Goal: Browse casually: Explore the website without a specific task or goal

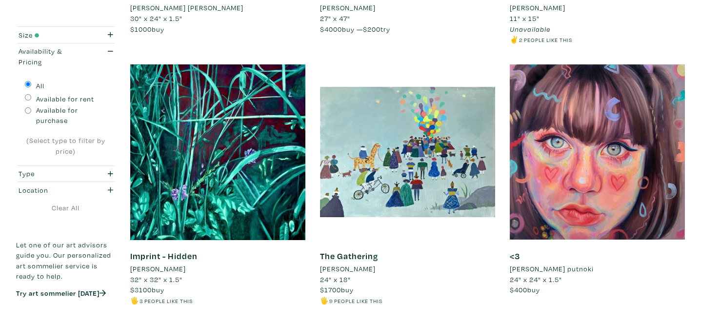
scroll to position [627, 0]
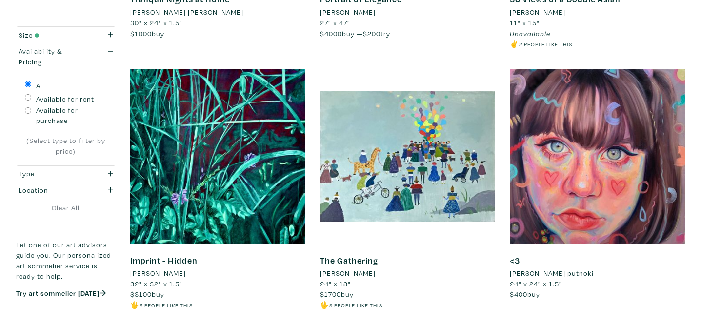
click at [565, 276] on li "gabbi culham putnoki" at bounding box center [552, 273] width 84 height 11
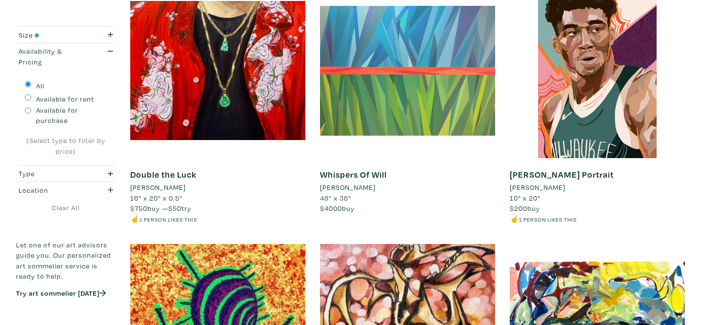
scroll to position [1765, 0]
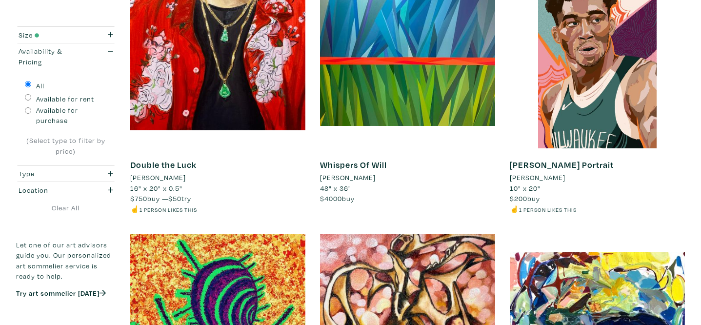
click at [545, 178] on li "Kristina Pavao" at bounding box center [538, 177] width 56 height 11
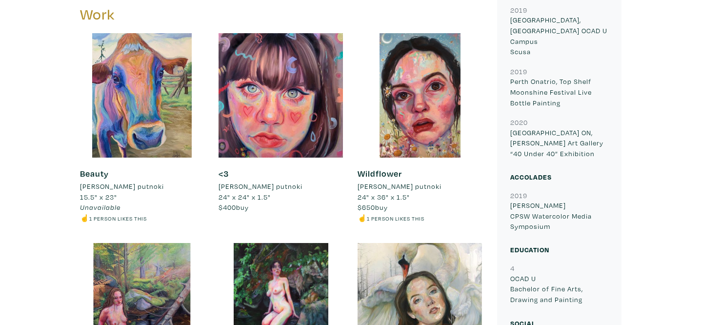
scroll to position [510, 0]
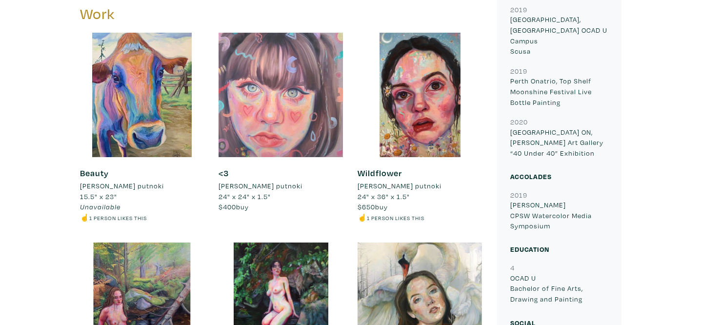
click at [304, 120] on div at bounding box center [280, 95] width 124 height 124
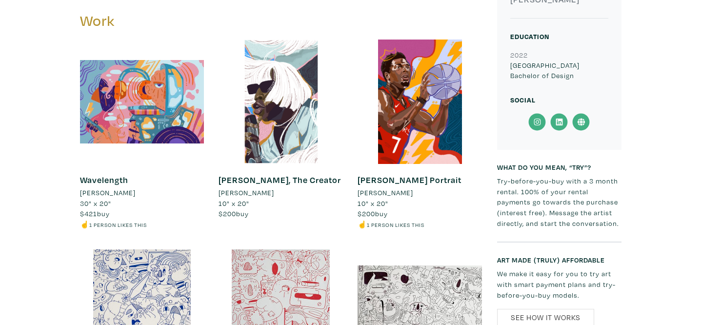
scroll to position [392, 0]
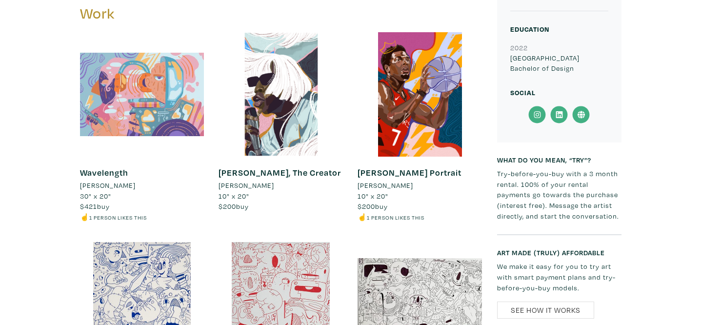
click at [131, 118] on div at bounding box center [142, 94] width 124 height 124
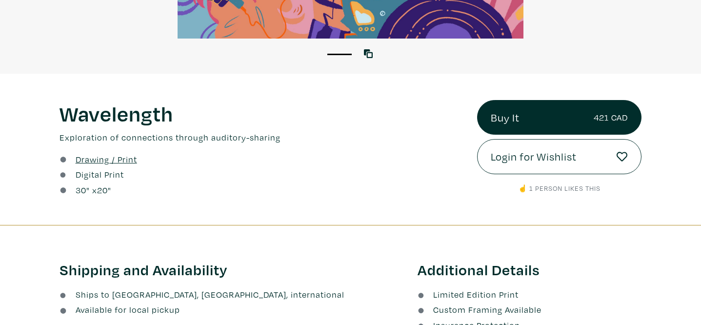
scroll to position [279, 0]
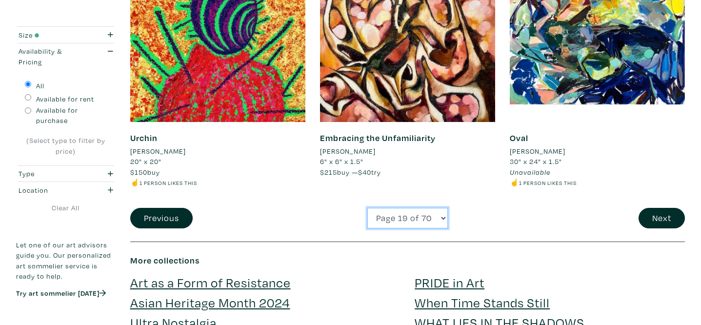
click at [414, 224] on select "Page 1 of 70 Page 2 of 70 Page 3 of 70 Page 4 of 70 Page 5 of 70 Page 6 of 70 P…" at bounding box center [407, 218] width 80 height 21
select select "39"
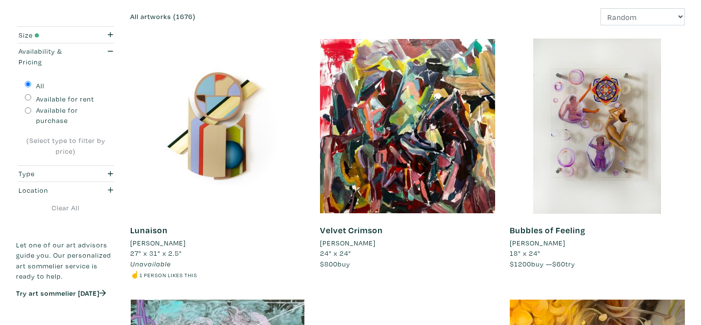
scroll to position [157, 0]
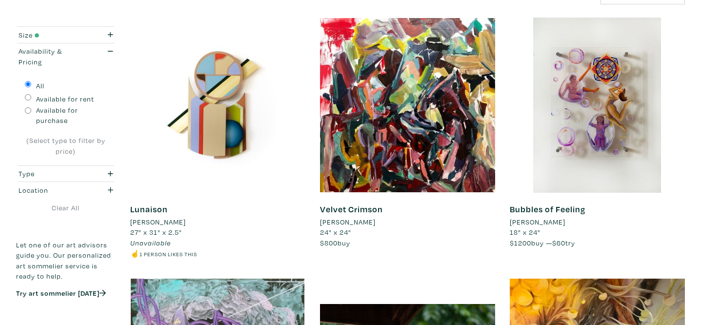
click at [180, 221] on li "[PERSON_NAME]" at bounding box center [158, 222] width 56 height 11
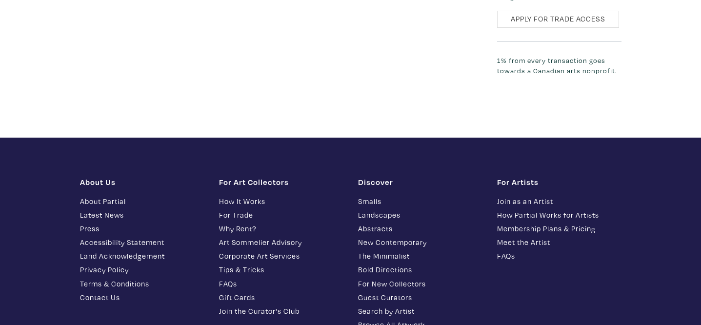
scroll to position [1303, 0]
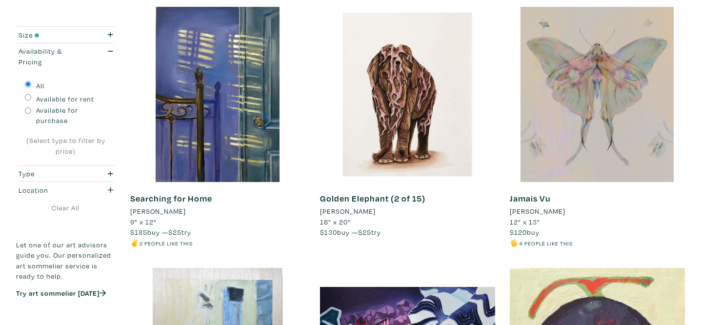
scroll to position [1725, 0]
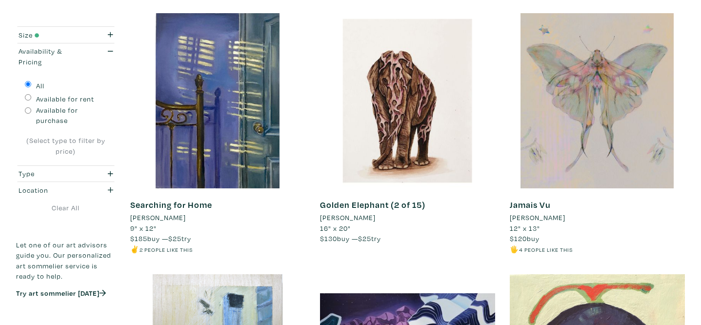
click at [531, 217] on li "Ellie Hsu" at bounding box center [538, 217] width 56 height 11
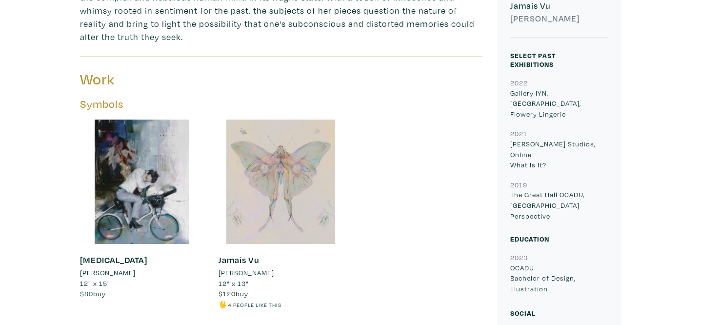
scroll to position [361, 0]
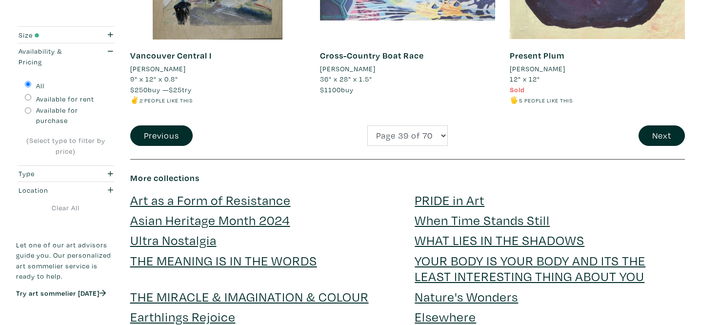
scroll to position [2147, 0]
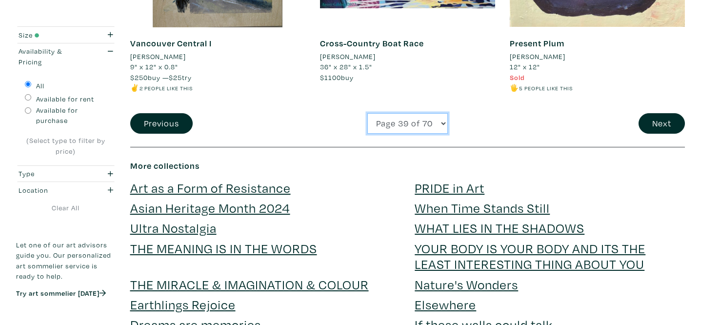
click at [403, 121] on select "Page 1 of 70 Page 2 of 70 Page 3 of 70 Page 4 of 70 Page 5 of 70 Page 6 of 70 P…" at bounding box center [407, 123] width 80 height 21
select select "42"
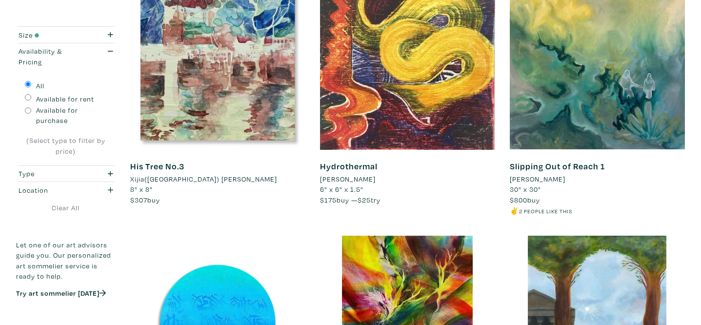
scroll to position [1777, 0]
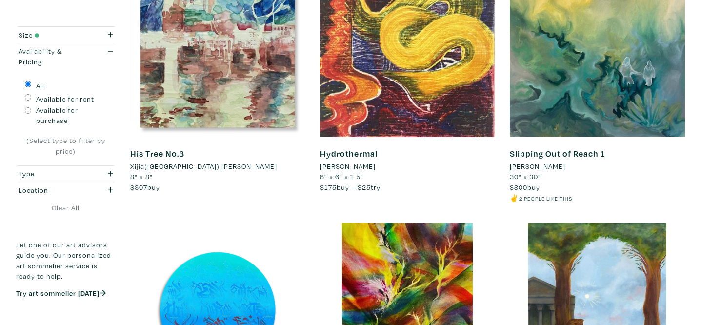
click at [551, 162] on li "[PERSON_NAME]" at bounding box center [538, 166] width 56 height 11
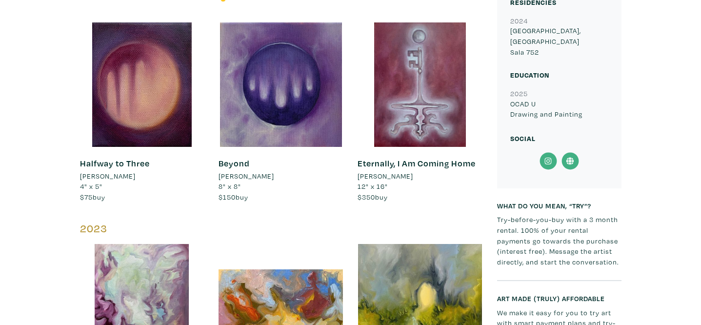
scroll to position [1051, 0]
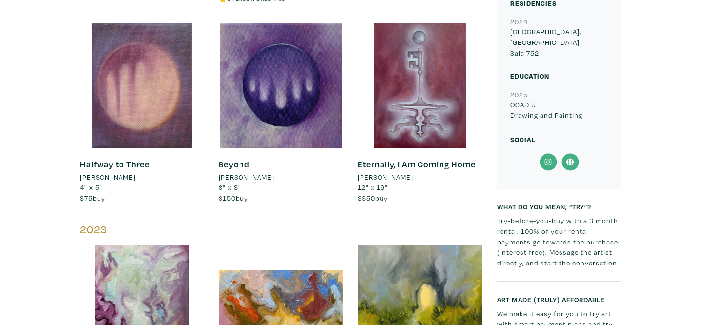
click at [132, 137] on div at bounding box center [142, 85] width 124 height 124
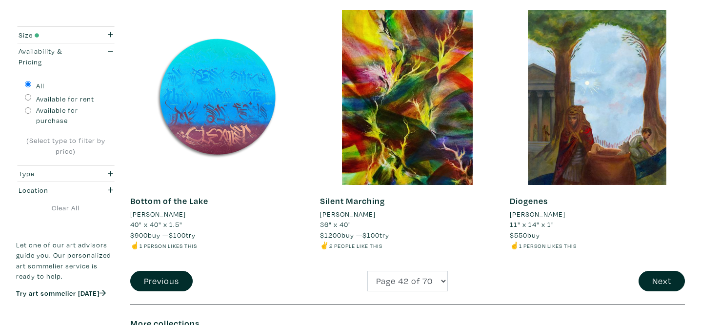
scroll to position [1989, 0]
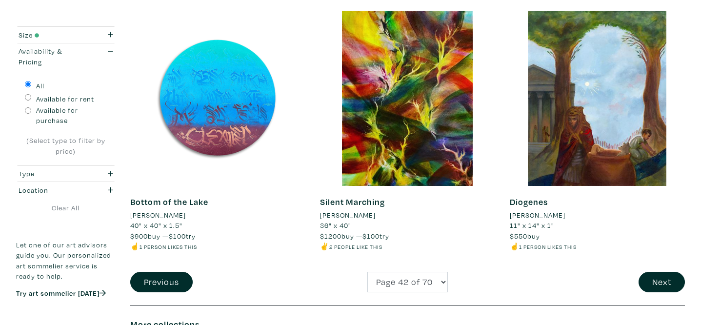
click at [554, 216] on li "Kirollos Kilada" at bounding box center [538, 215] width 56 height 11
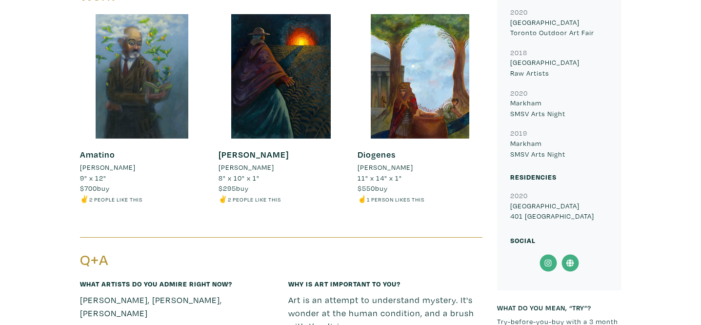
scroll to position [457, 0]
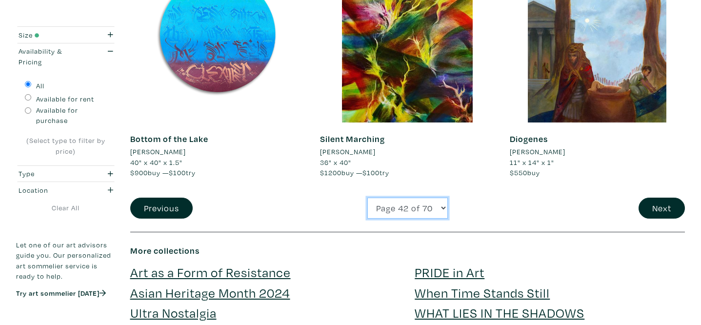
click at [400, 207] on select "Page 1 of 70 Page 2 of 70 Page 3 of 70 Page 4 of 70 Page 5 of 70 Page 6 of 70 P…" at bounding box center [407, 208] width 80 height 21
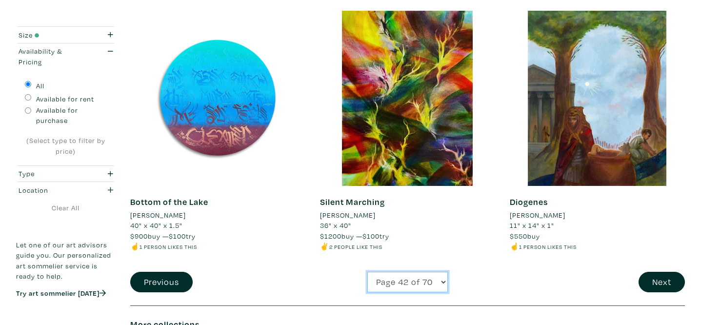
select select "61"
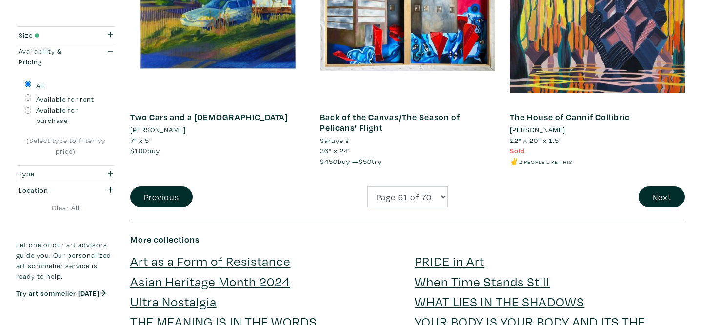
scroll to position [2109, 0]
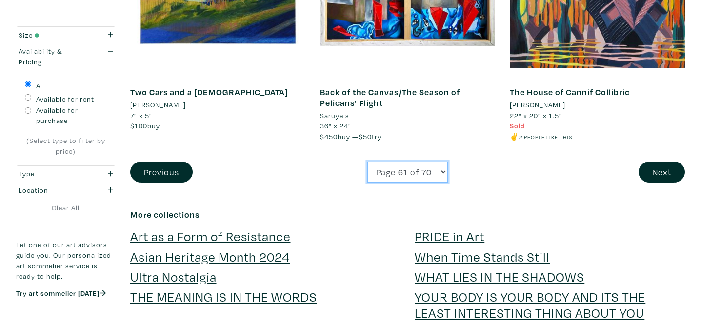
click at [384, 168] on select "Page 1 of 70 Page 2 of 70 Page 3 of 70 Page 4 of 70 Page 5 of 70 Page 6 of 70 P…" at bounding box center [407, 171] width 80 height 21
select select "11"
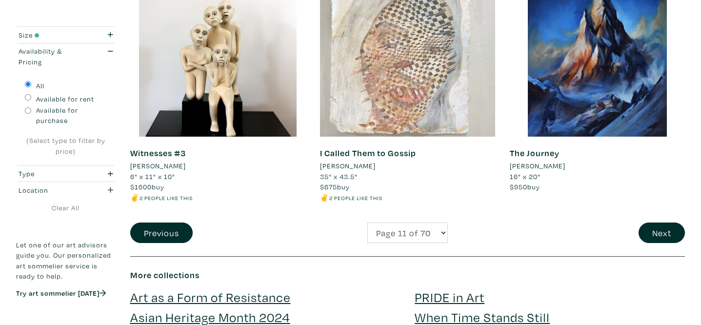
scroll to position [2041, 0]
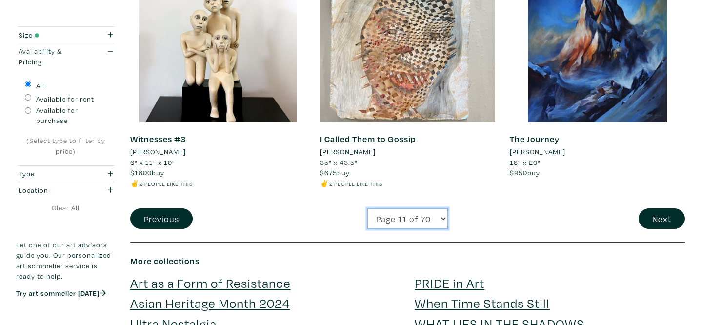
click at [413, 219] on select "Page 1 of 70 Page 2 of 70 Page 3 of 70 Page 4 of 70 Page 5 of 70 Page 6 of 70 P…" at bounding box center [407, 218] width 80 height 21
select select "15"
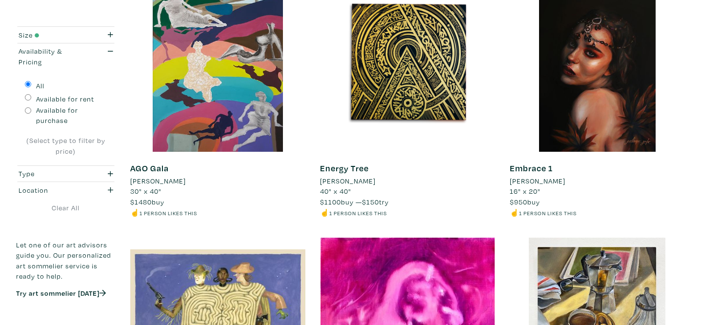
scroll to position [145, 0]
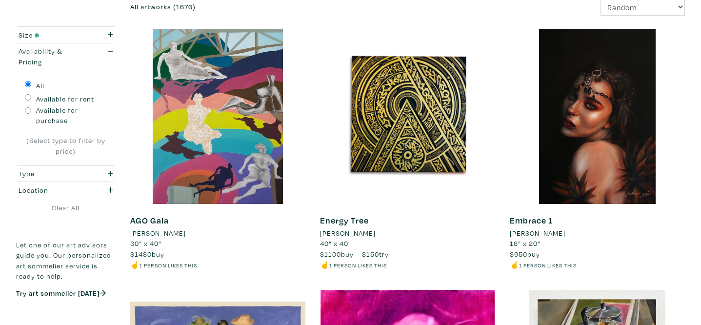
click at [160, 234] on li "[PERSON_NAME]" at bounding box center [158, 233] width 56 height 11
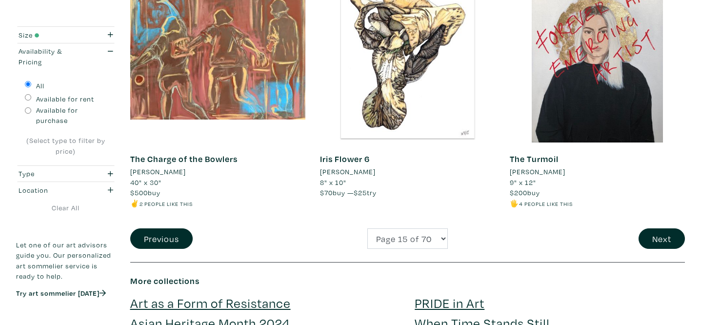
scroll to position [2020, 0]
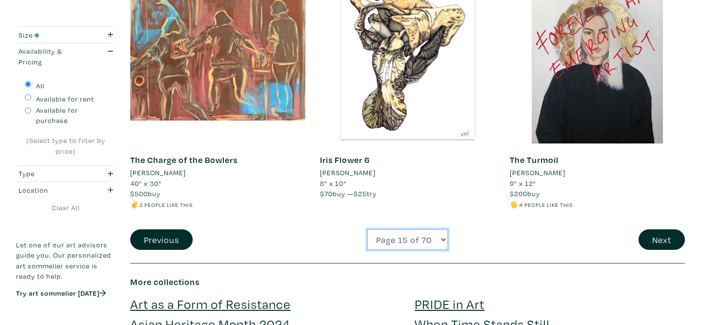
click at [427, 238] on select "Page 1 of 70 Page 2 of 70 Page 3 of 70 Page 4 of 70 Page 5 of 70 Page 6 of 70 P…" at bounding box center [407, 239] width 80 height 21
select select "17"
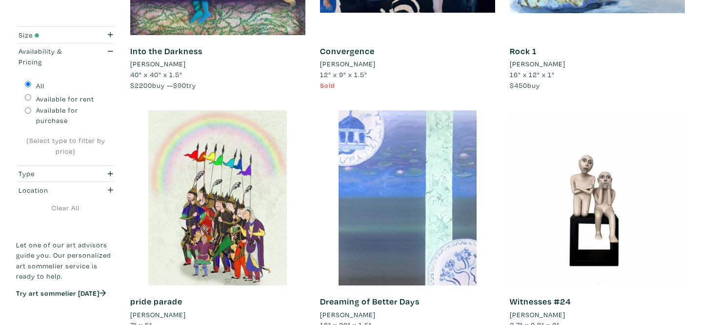
scroll to position [573, 0]
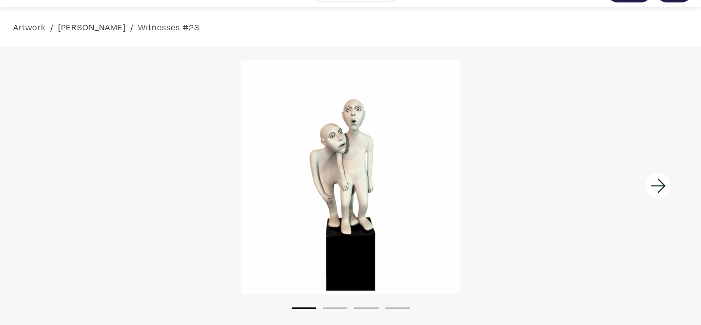
scroll to position [24, 0]
click at [386, 255] on div at bounding box center [350, 176] width 701 height 234
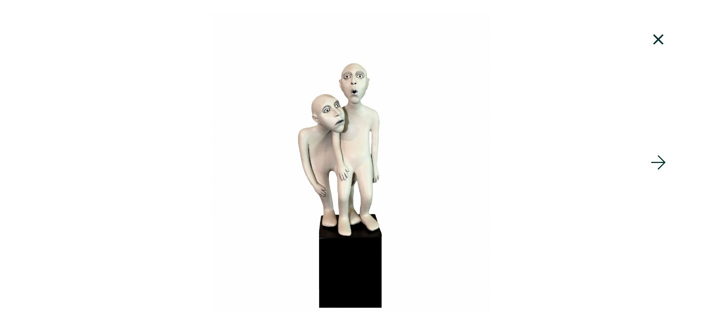
click at [667, 40] on icon at bounding box center [658, 39] width 33 height 26
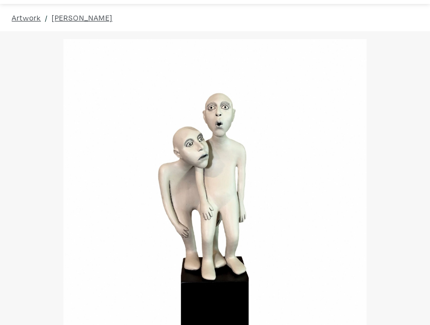
drag, startPoint x: 381, startPoint y: 170, endPoint x: 429, endPoint y: 215, distance: 65.9
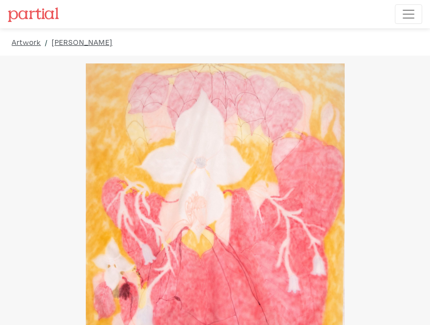
drag, startPoint x: 341, startPoint y: 139, endPoint x: 405, endPoint y: 65, distance: 97.1
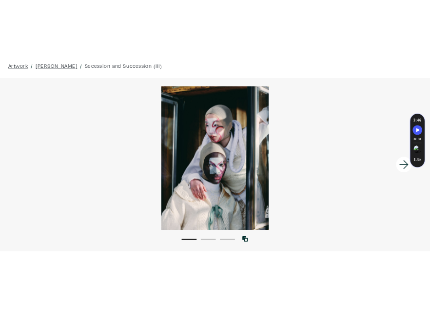
scroll to position [45, 0]
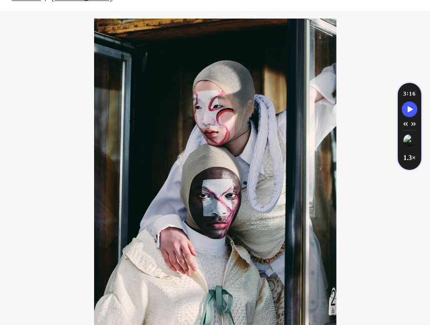
drag, startPoint x: 364, startPoint y: 159, endPoint x: 515, endPoint y: 107, distance: 159.9
click at [0, 0] on div "Artwork / Boyu Jiang / Secession and Succession (III) 1 2 3 View with WallSpace…" at bounding box center [215, 175] width 445 height 385
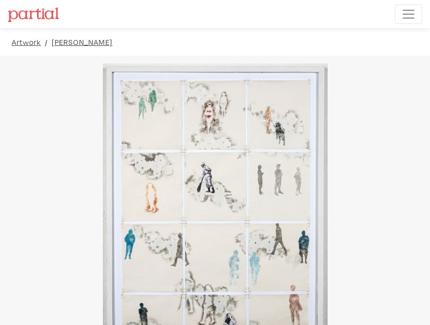
drag, startPoint x: 356, startPoint y: 203, endPoint x: 429, endPoint y: 136, distance: 99.8
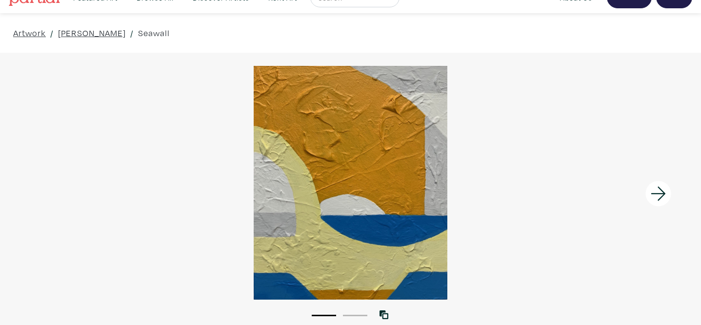
scroll to position [16, 0]
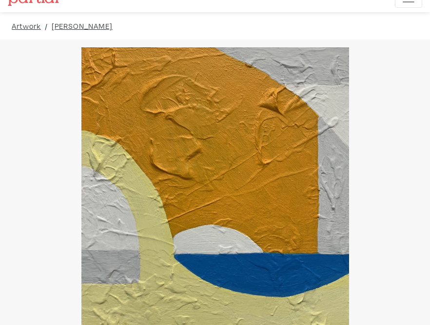
drag, startPoint x: 352, startPoint y: 178, endPoint x: 420, endPoint y: 251, distance: 100.1
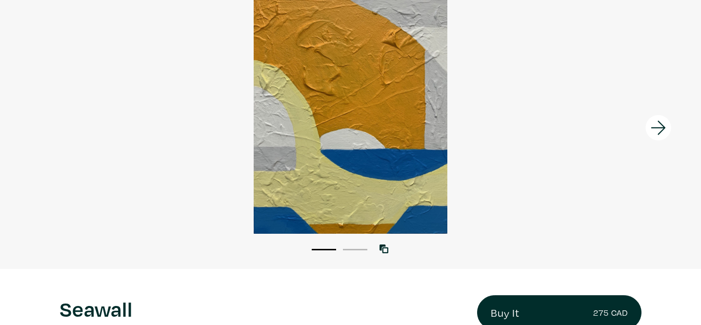
scroll to position [101, 0]
